Goal: Information Seeking & Learning: Check status

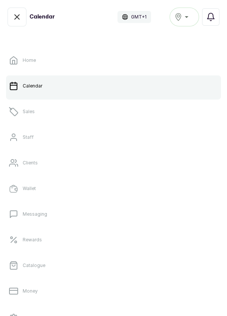
scroll to position [254, 0]
click at [28, 112] on p "Sales" at bounding box center [29, 112] width 12 height 6
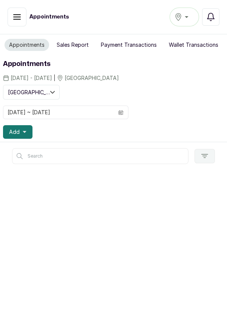
click at [181, 21] on div "[GEOGRAPHIC_DATA]" at bounding box center [184, 16] width 20 height 9
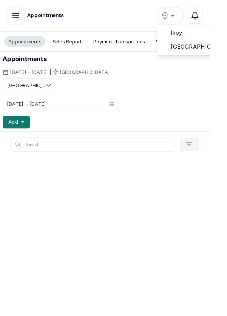
click at [211, 54] on span "[GEOGRAPHIC_DATA]" at bounding box center [211, 50] width 54 height 9
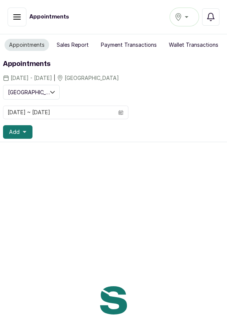
click at [75, 50] on button "Sales Report" at bounding box center [72, 45] width 41 height 12
